Goal: Navigation & Orientation: Understand site structure

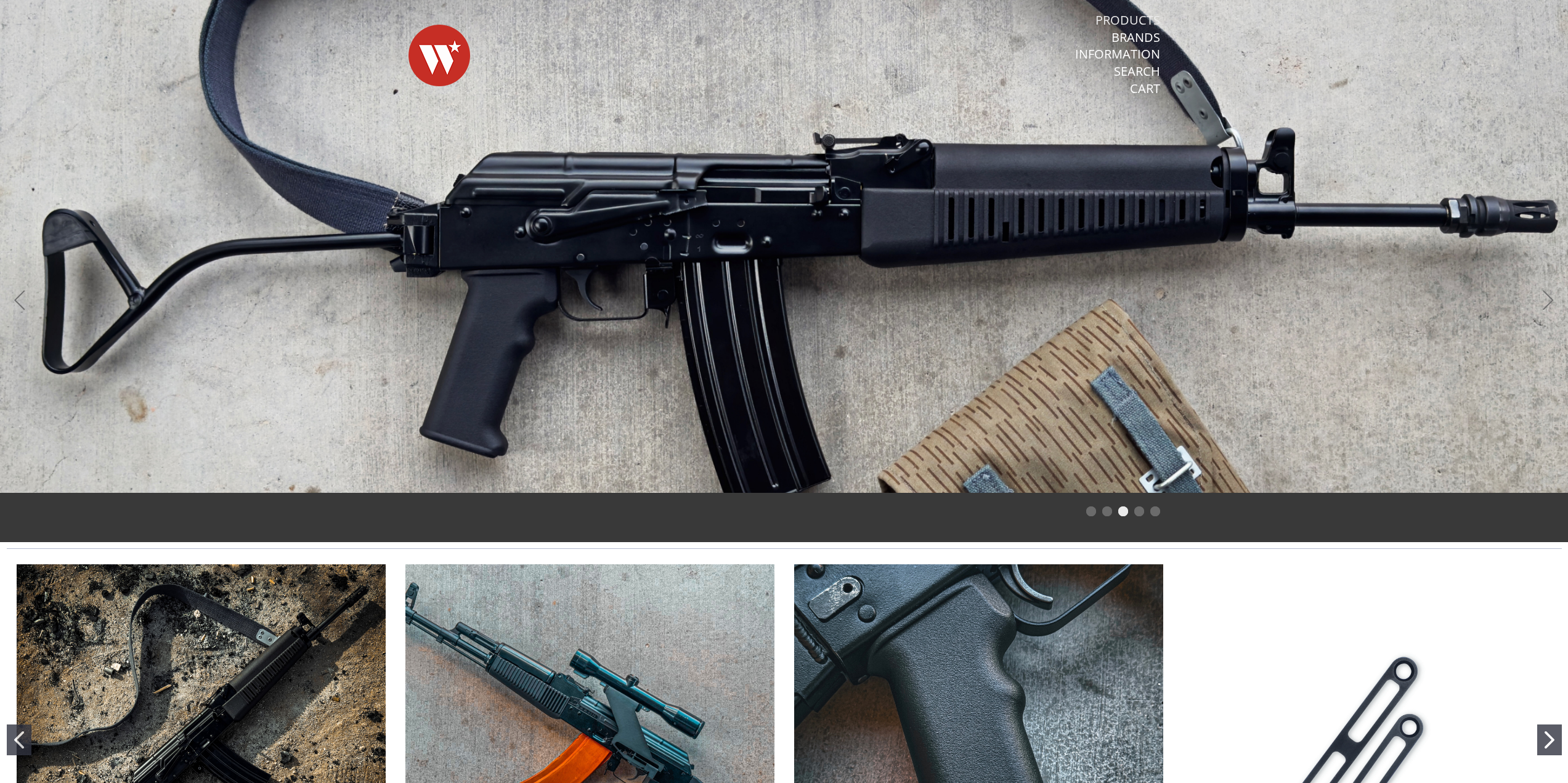
click at [1148, 23] on link "Products" at bounding box center [1127, 20] width 64 height 16
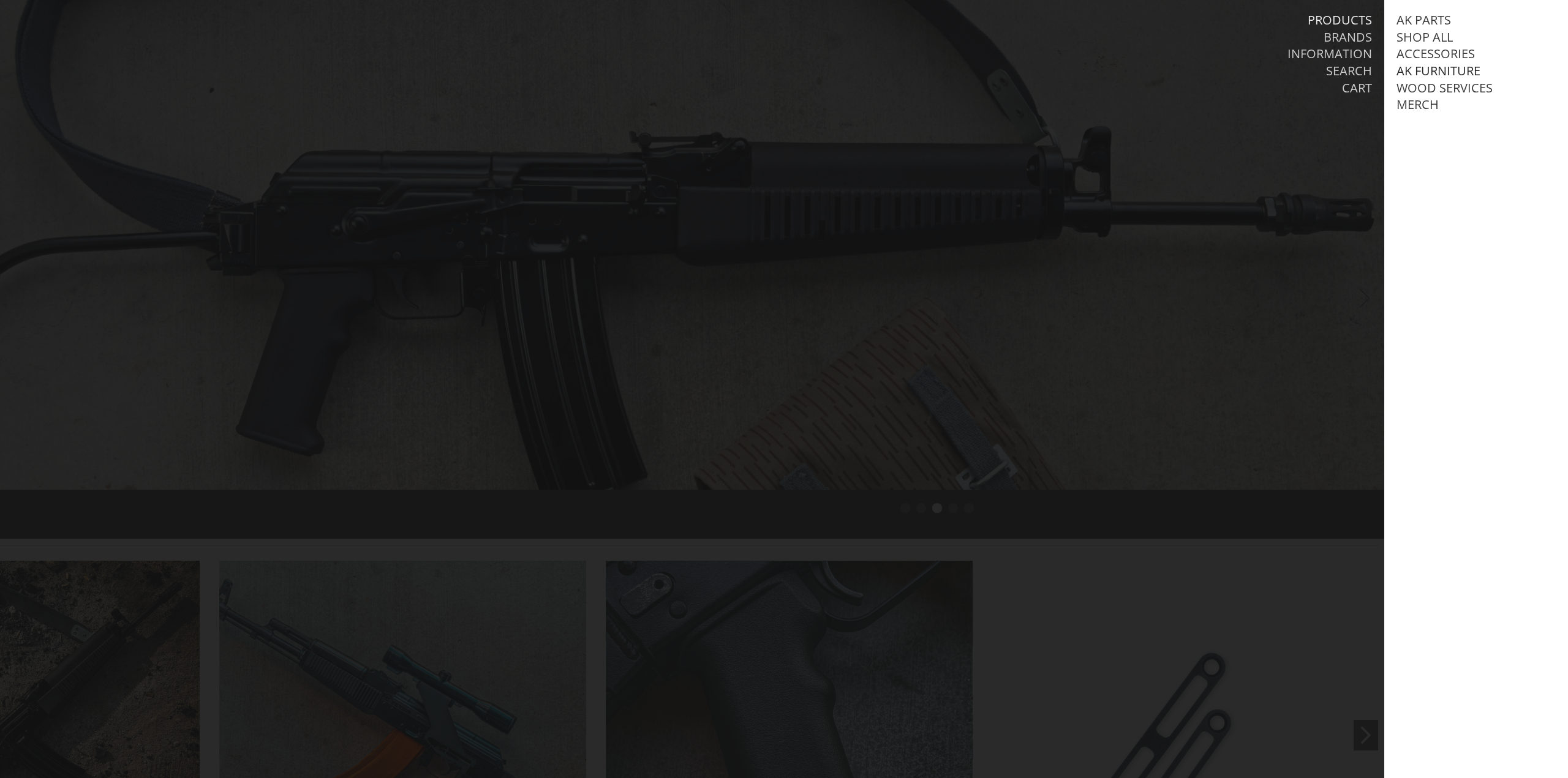
click at [1439, 71] on link "AK Furniture" at bounding box center [1439, 71] width 84 height 16
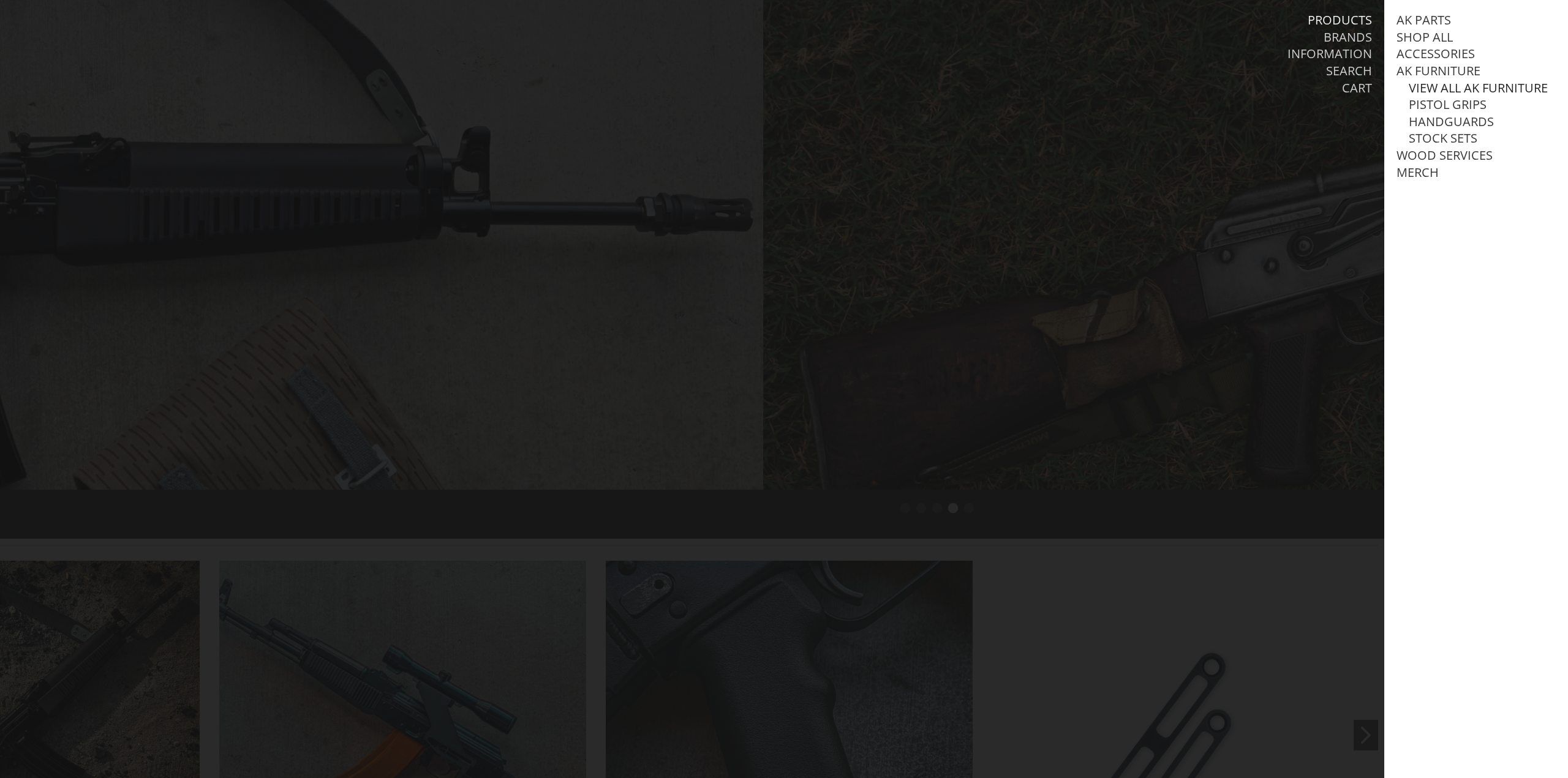
click at [1446, 91] on link "View all AK Furniture" at bounding box center [1478, 88] width 139 height 16
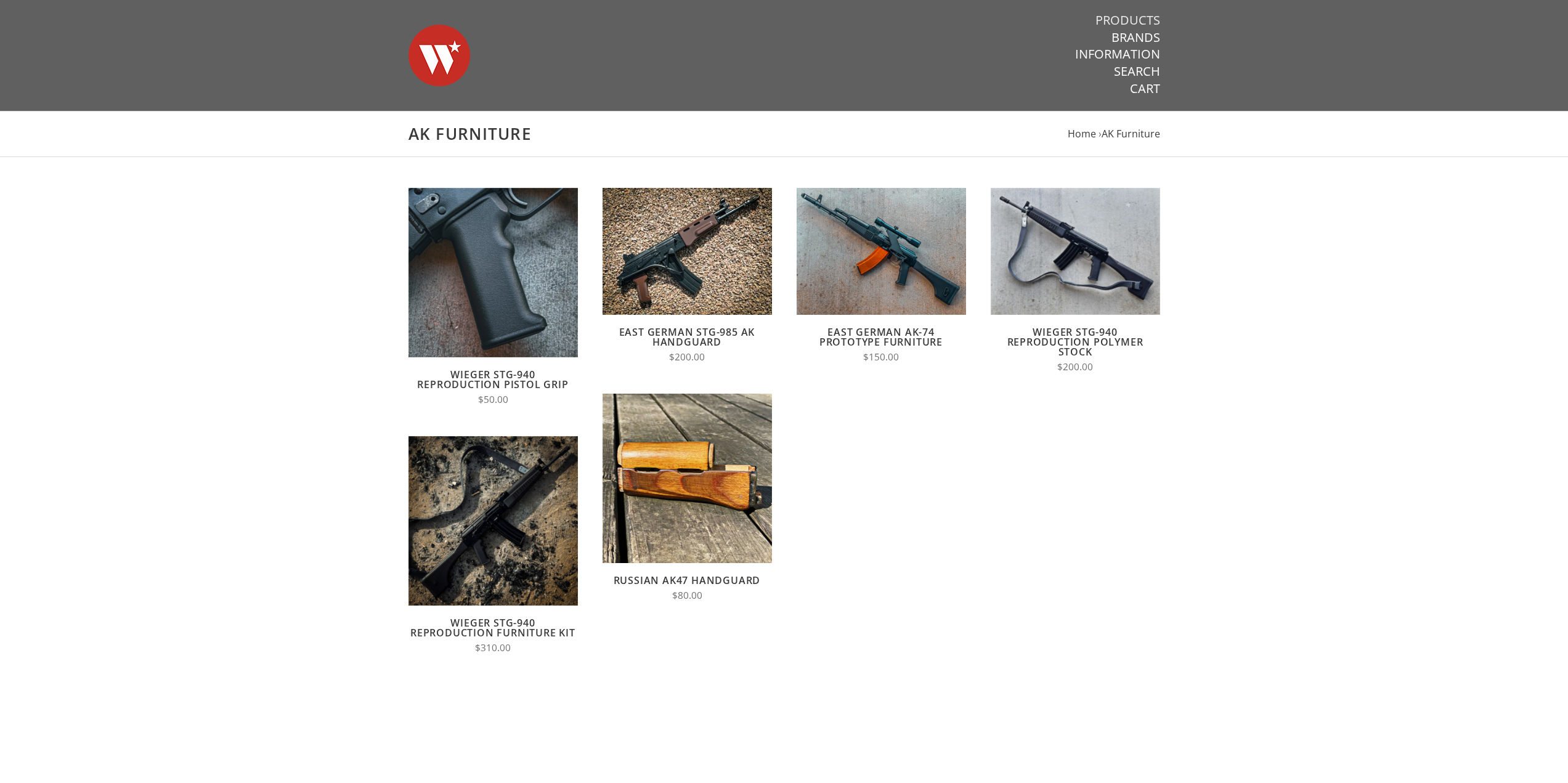
click at [1149, 18] on link "Products" at bounding box center [1127, 20] width 64 height 16
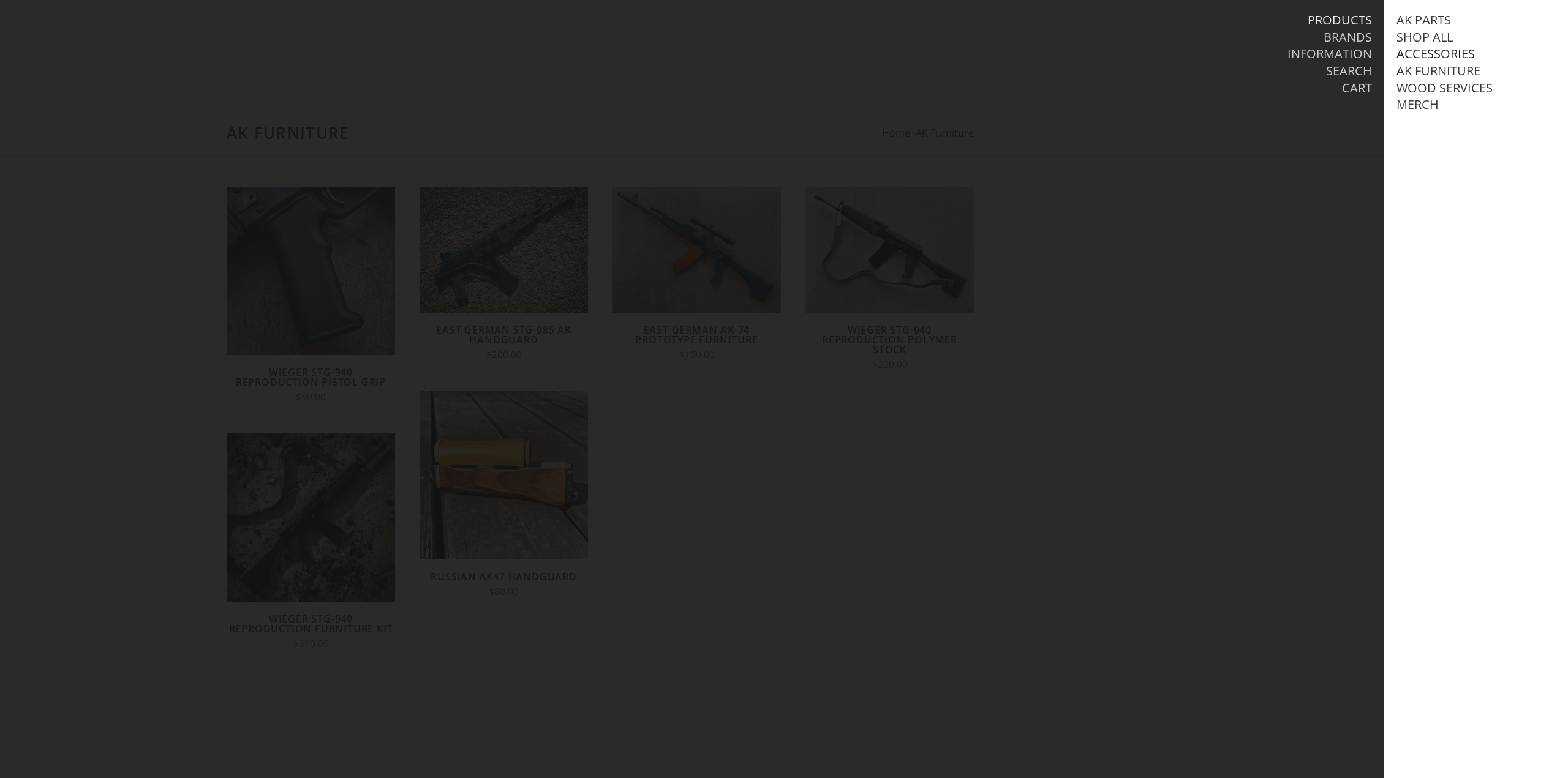
click at [1454, 52] on link "Accessories" at bounding box center [1435, 54] width 78 height 16
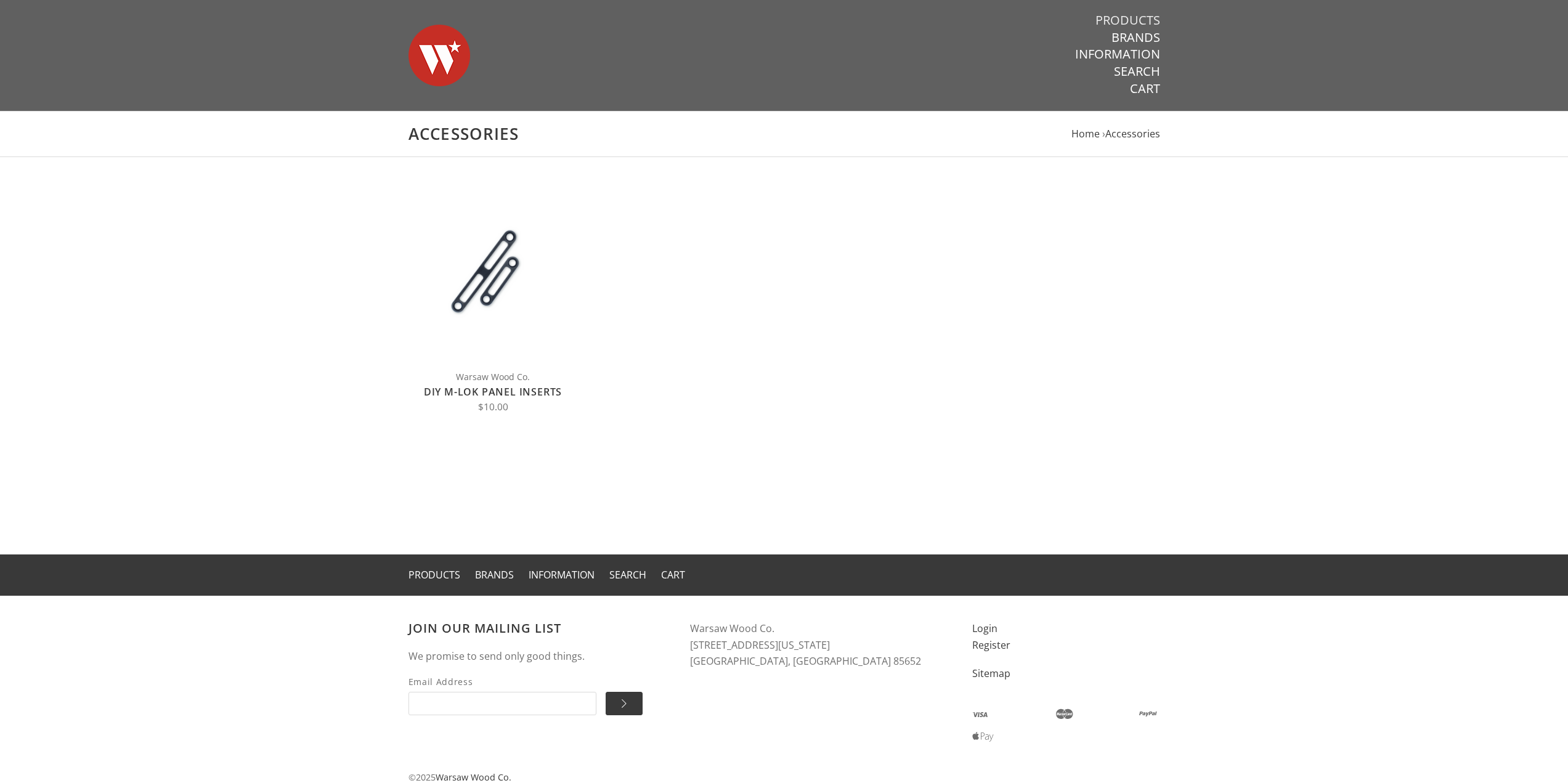
click at [1132, 22] on link "Products" at bounding box center [1127, 20] width 64 height 16
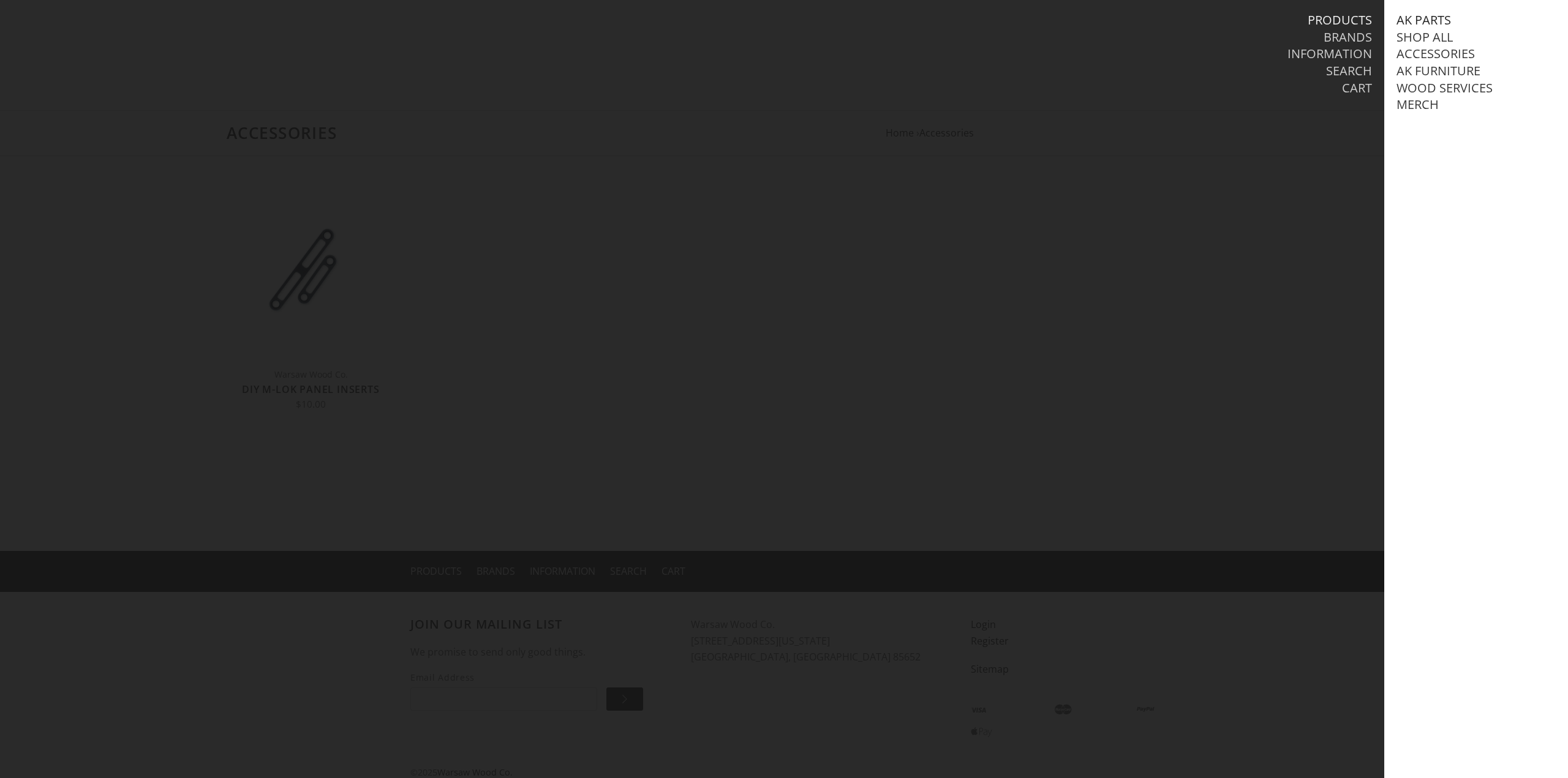
click at [1437, 16] on link "AK Parts" at bounding box center [1424, 20] width 54 height 16
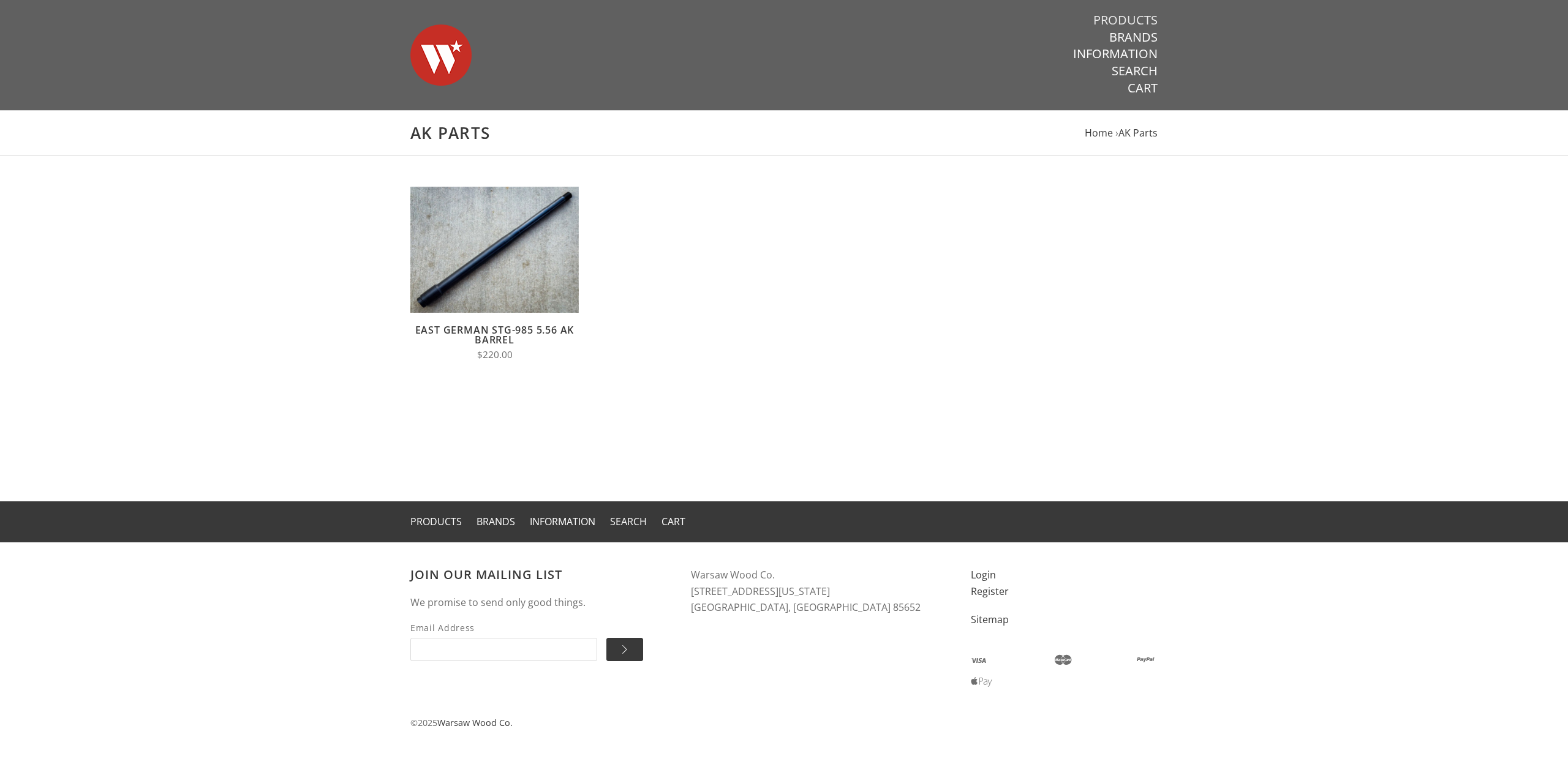
click at [1137, 14] on link "Products" at bounding box center [1125, 20] width 64 height 16
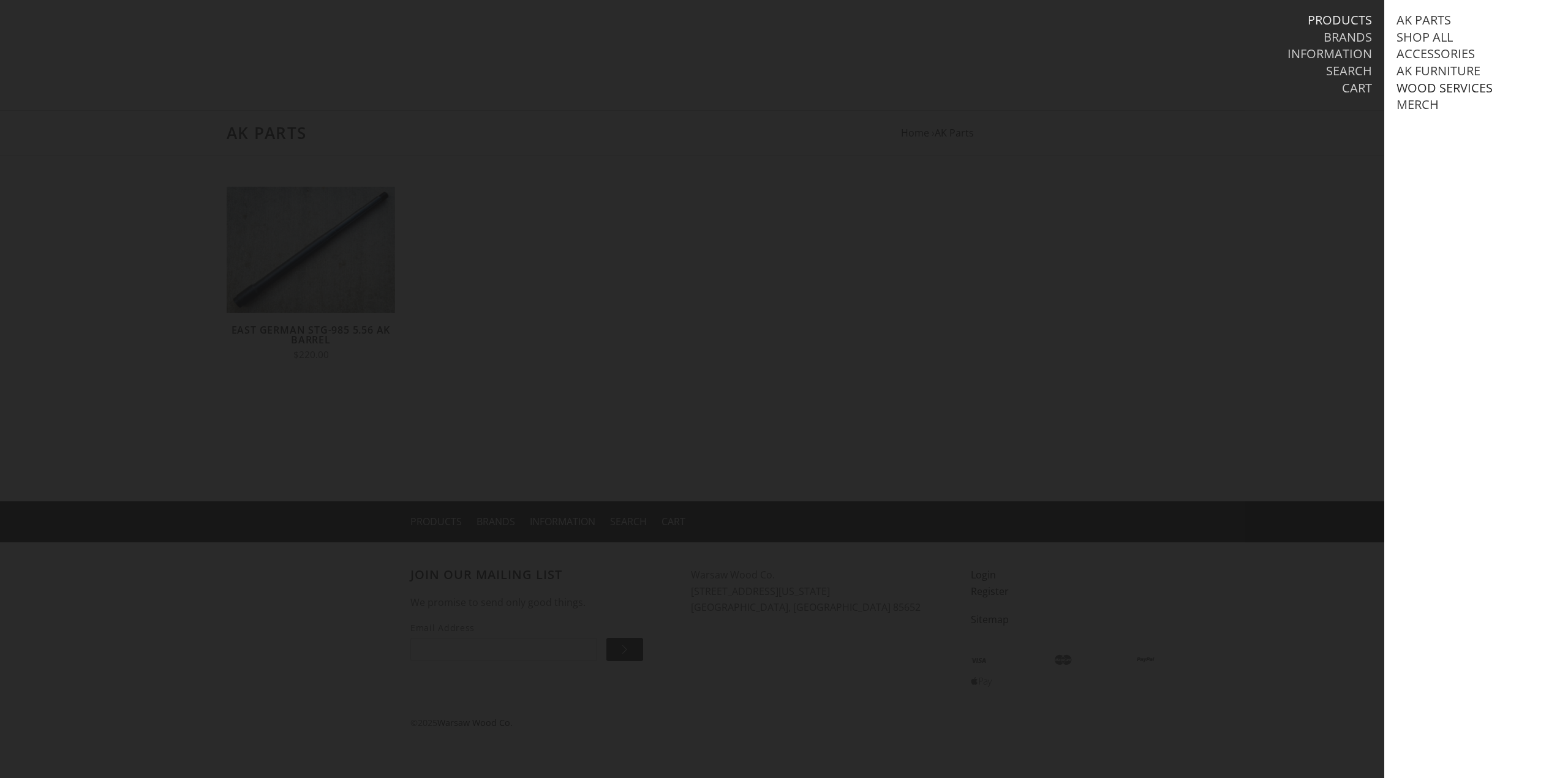
click at [1438, 85] on link "Wood Services" at bounding box center [1444, 88] width 96 height 16
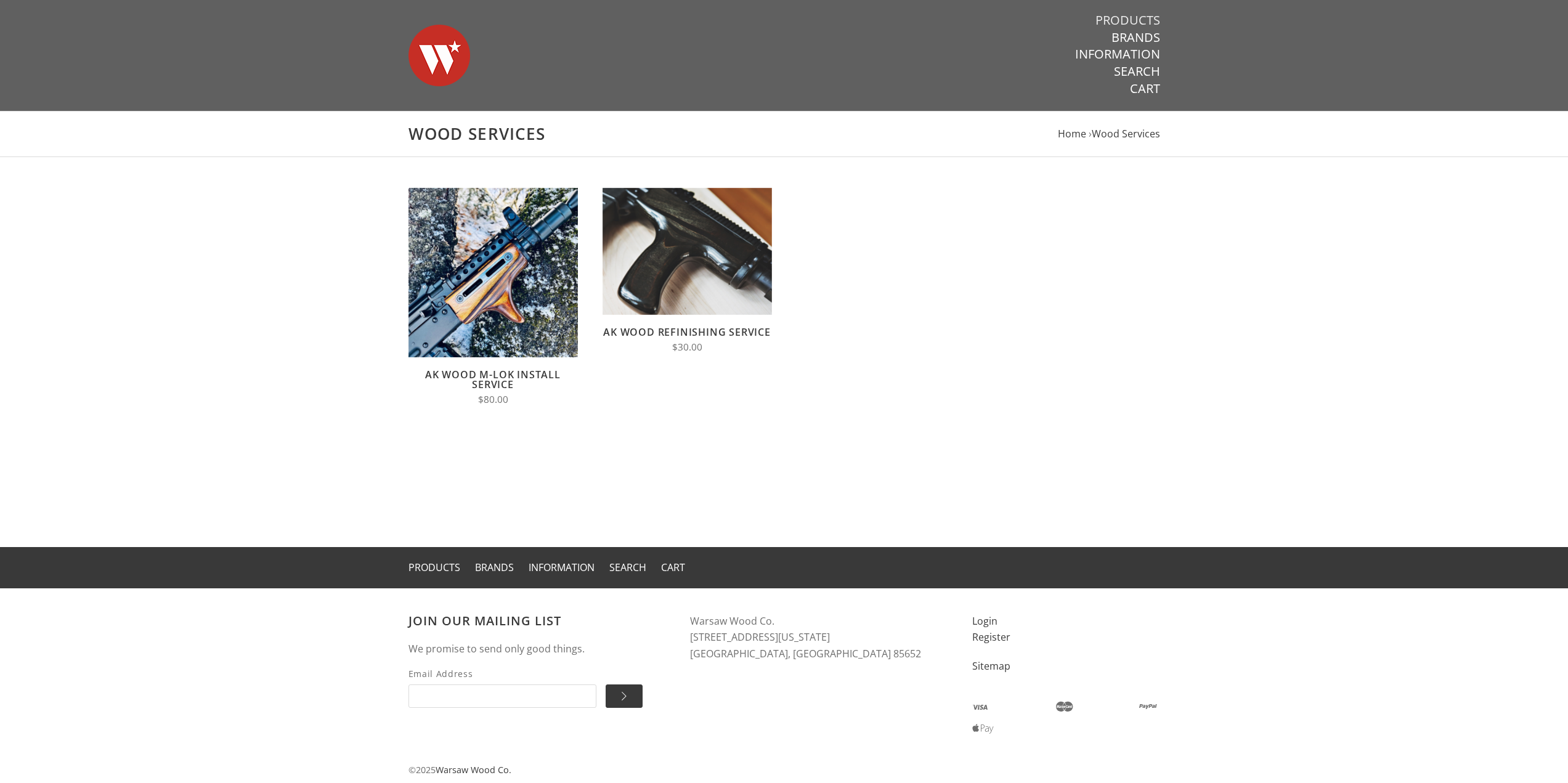
click at [1133, 19] on link "Products" at bounding box center [1127, 20] width 64 height 16
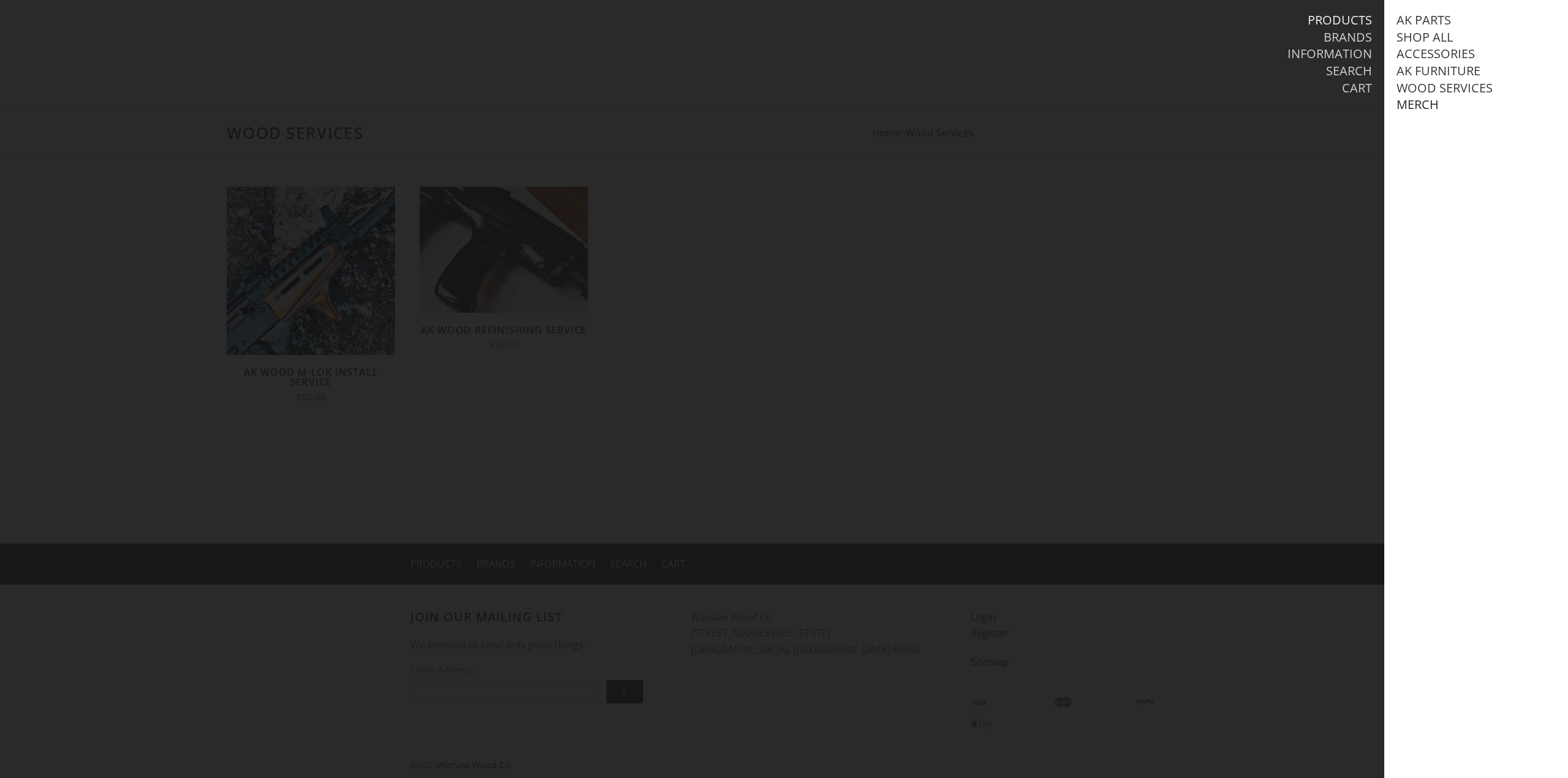
click at [1425, 103] on link "Merch" at bounding box center [1417, 105] width 42 height 16
